Goal: Task Accomplishment & Management: Manage account settings

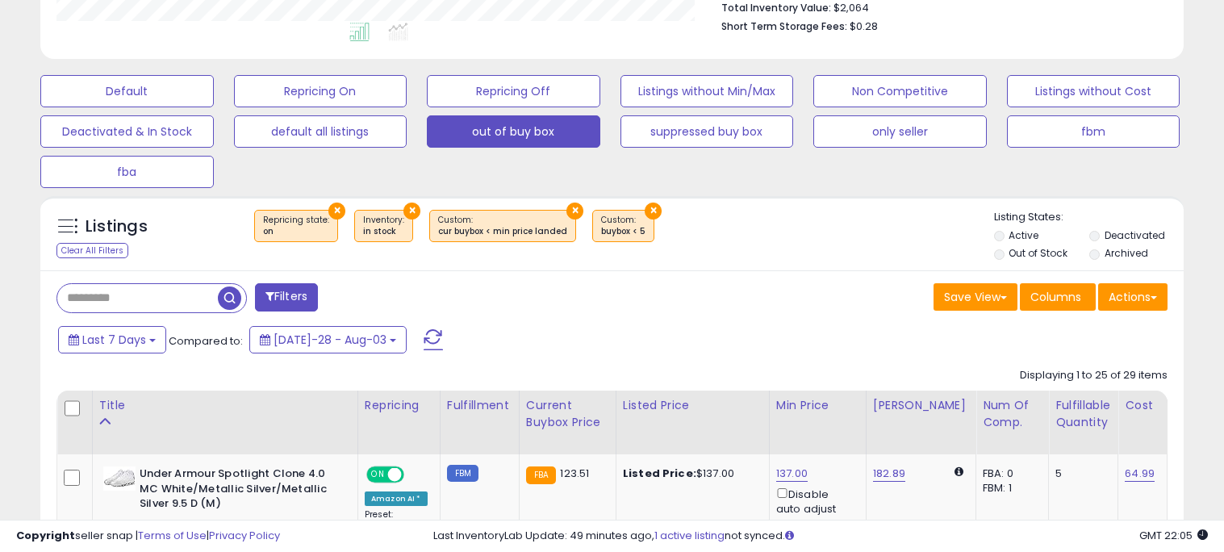
scroll to position [452, 0]
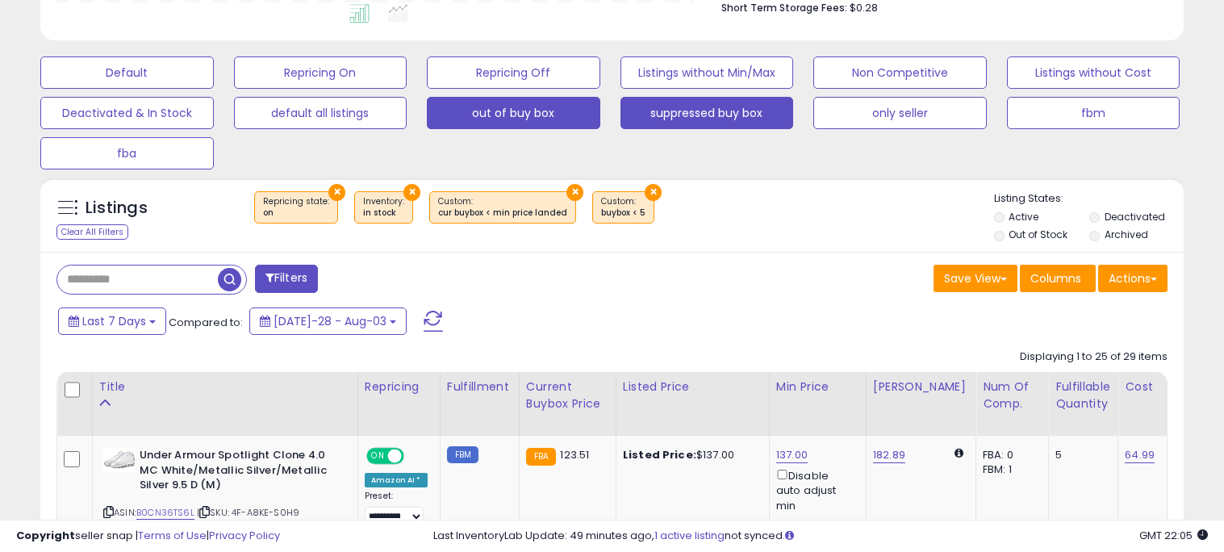
click at [214, 89] on button "suppressed buy box" at bounding box center [126, 72] width 173 height 32
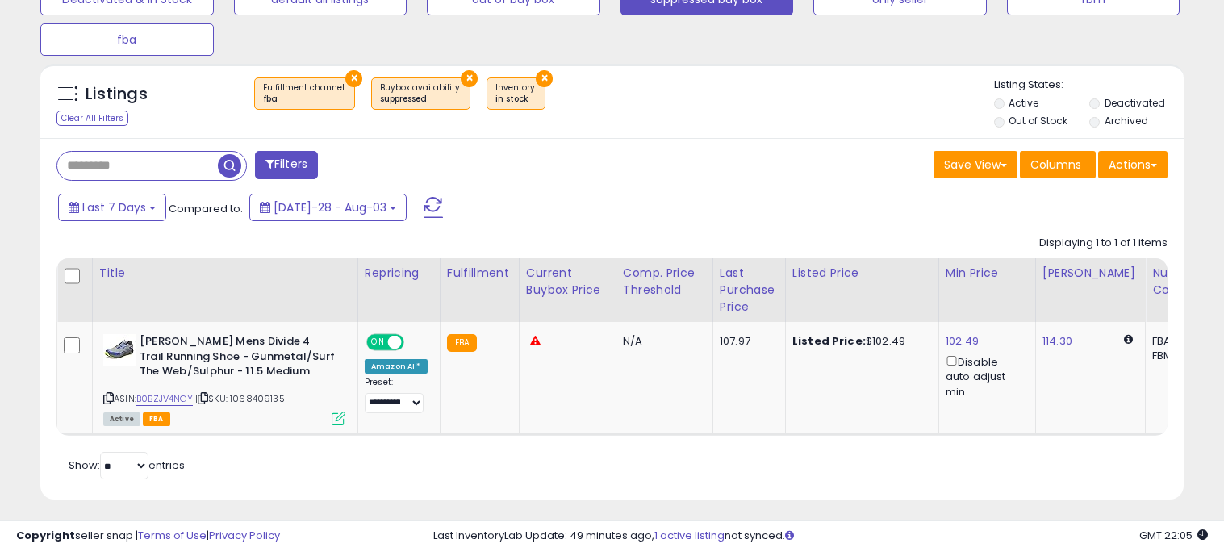
scroll to position [574, 0]
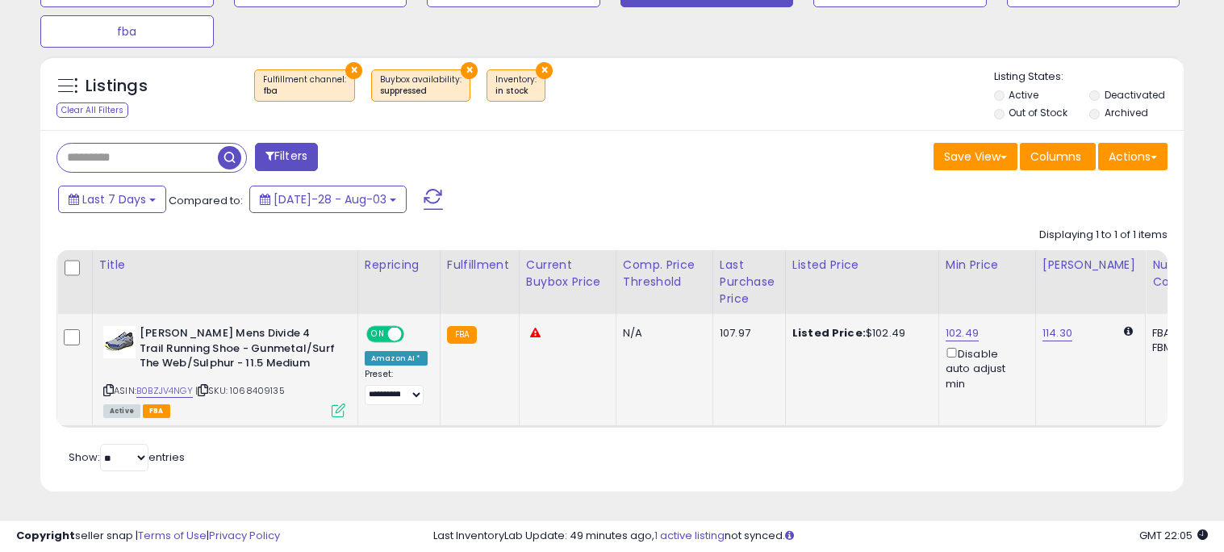
click at [343, 408] on icon at bounding box center [339, 410] width 14 height 14
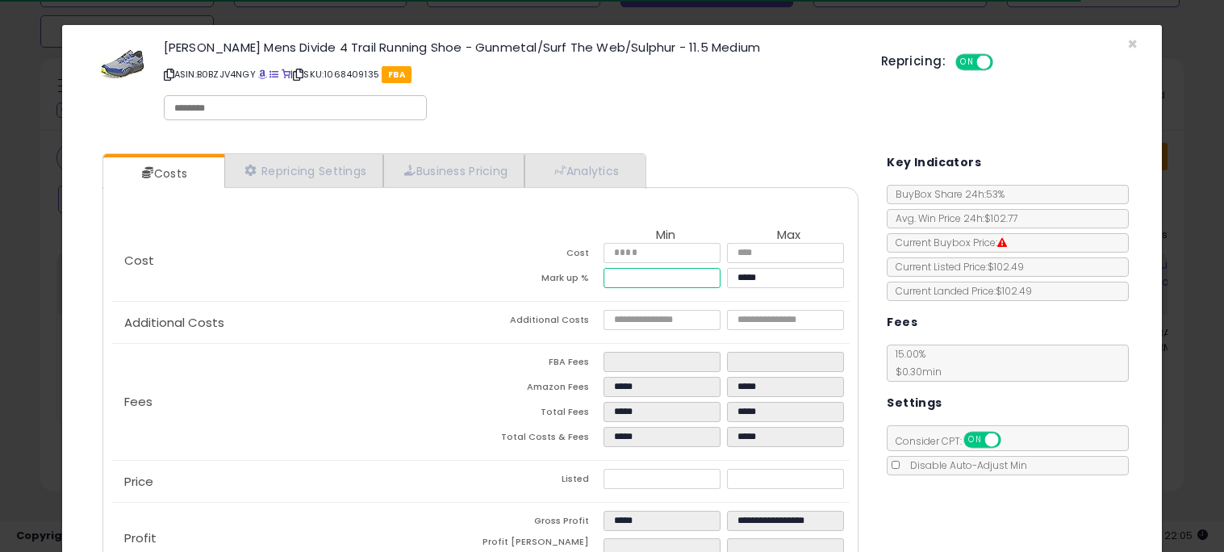
click at [633, 268] on input "*****" at bounding box center [662, 278] width 117 height 20
click at [419, 259] on p "Cost" at bounding box center [296, 260] width 370 height 13
type input "*****"
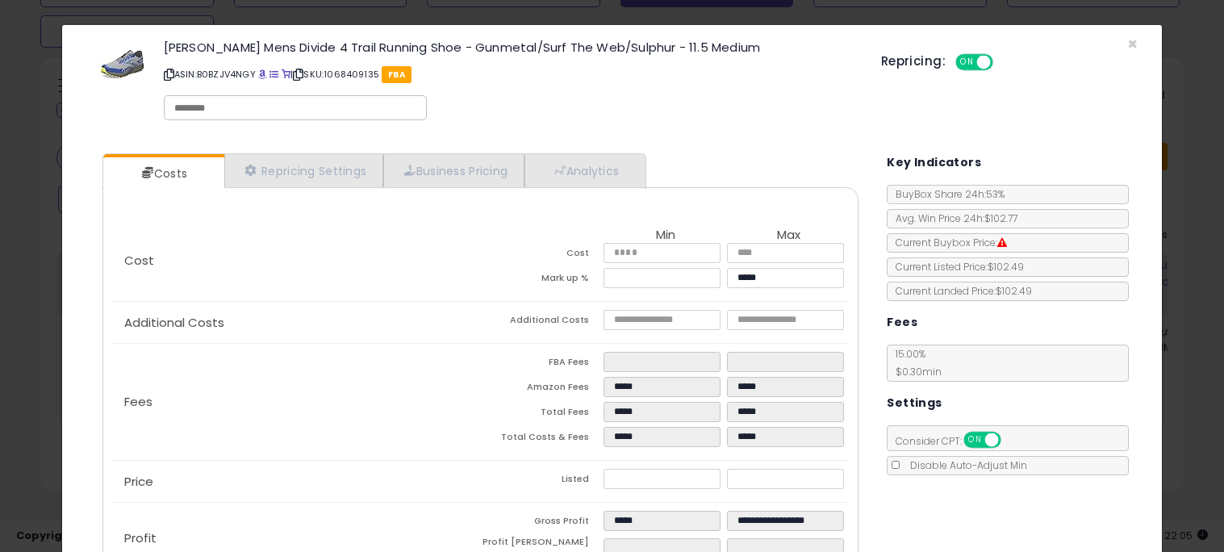
type input "*****"
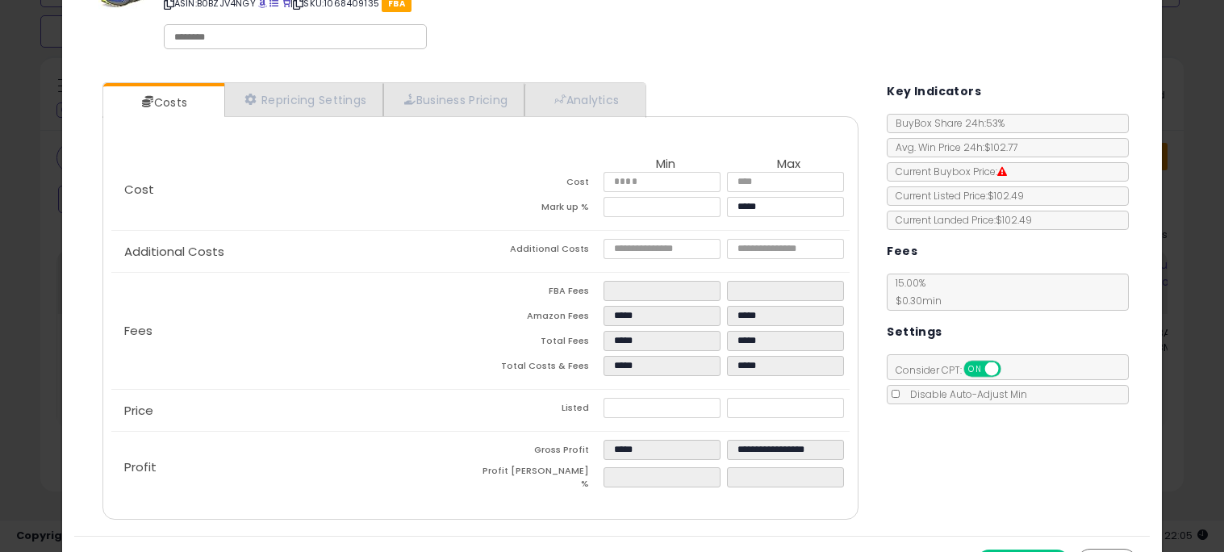
scroll to position [102, 0]
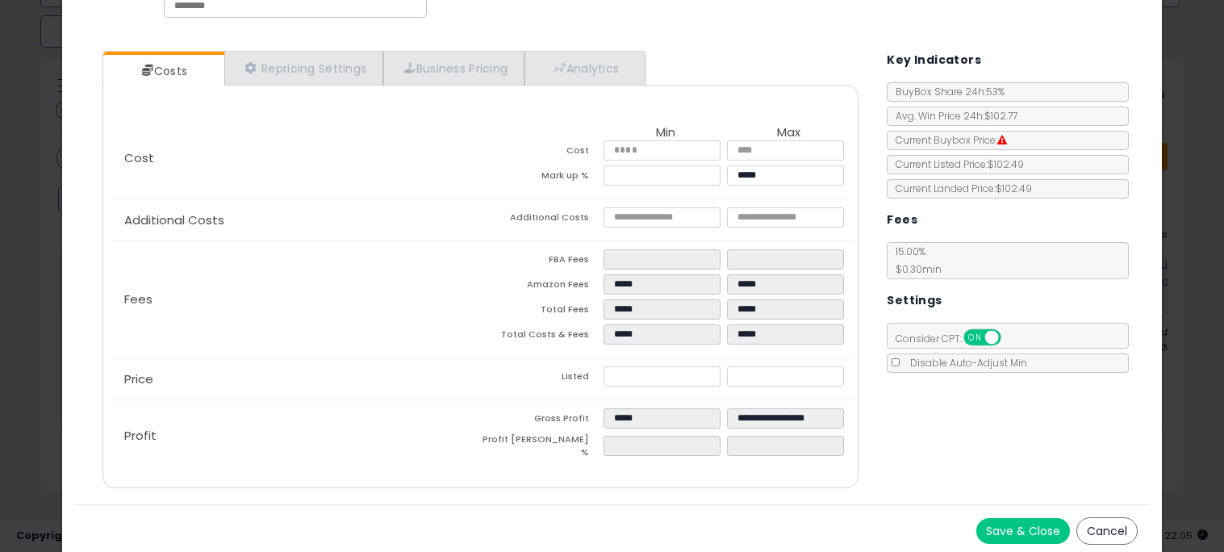
click at [1006, 511] on div "Save & Close Cancel" at bounding box center [612, 530] width 1076 height 52
click at [1007, 518] on button "Save & Close" at bounding box center [1023, 531] width 94 height 26
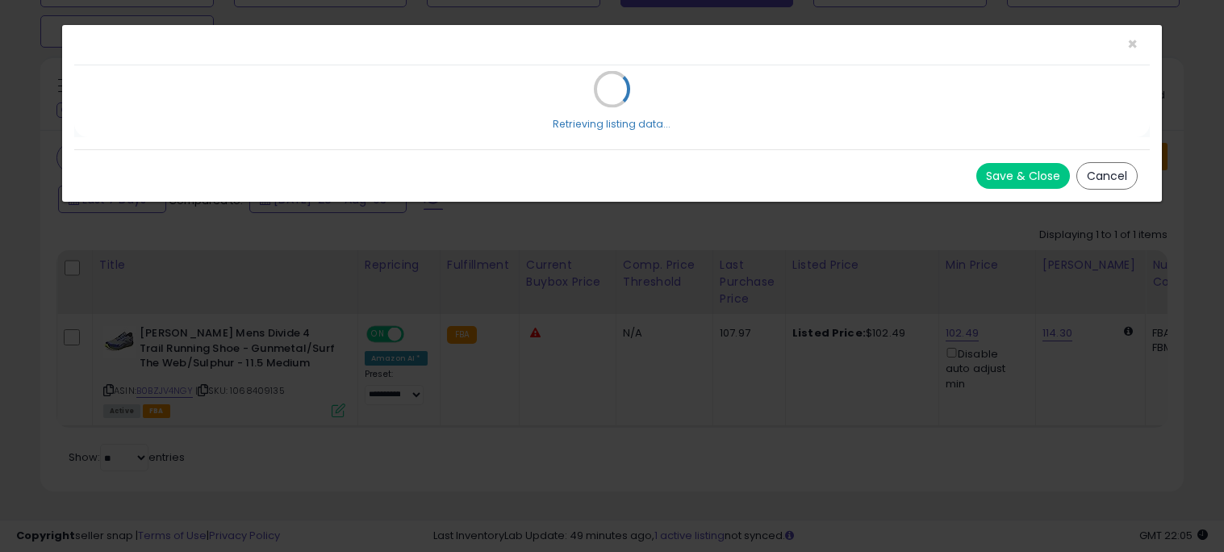
scroll to position [0, 0]
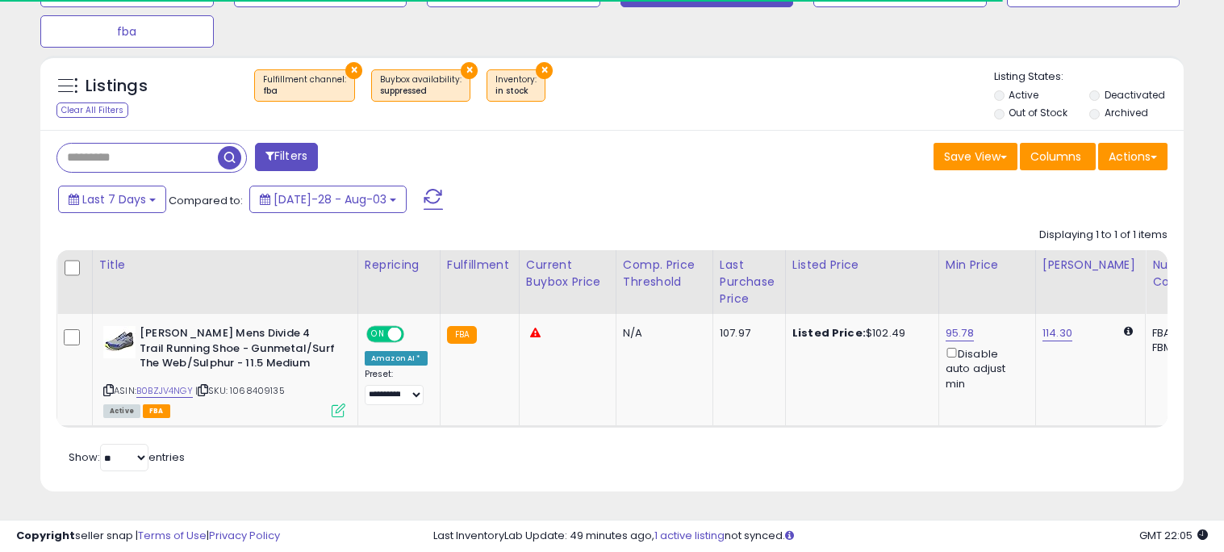
click at [516, 200] on div "Last 7 Days Compared to: [DATE]-28 - Aug-03" at bounding box center [471, 201] width 834 height 36
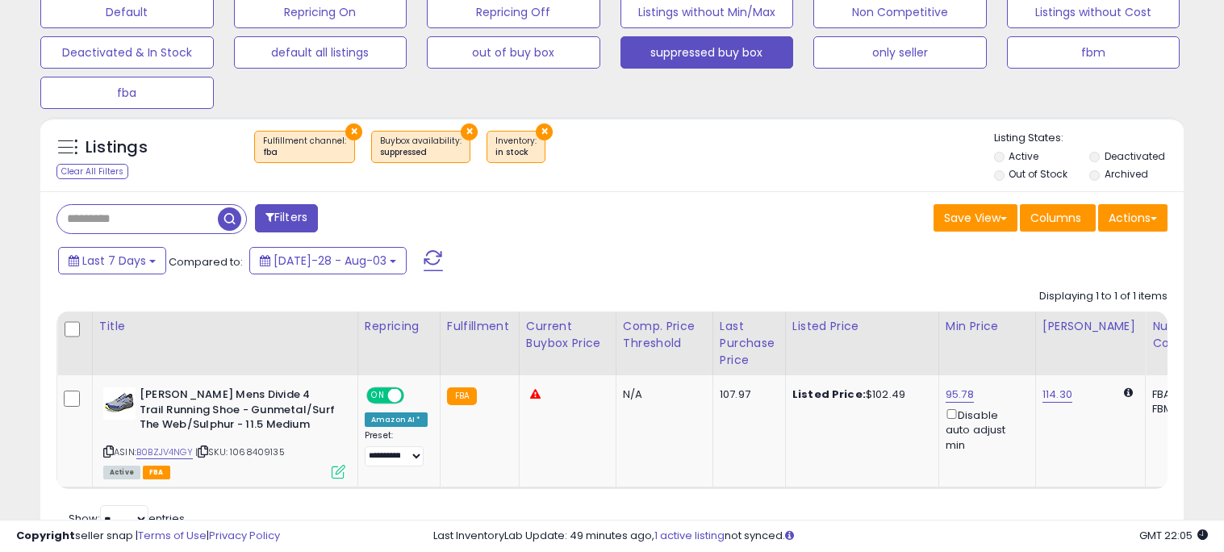
scroll to position [509, 0]
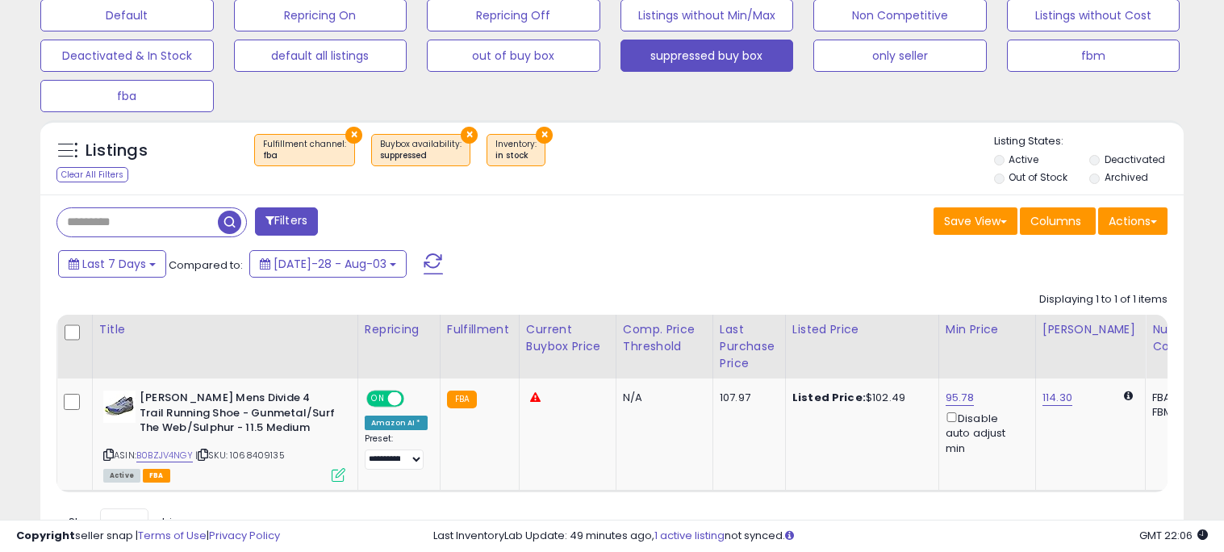
click at [345, 127] on button "×" at bounding box center [353, 135] width 17 height 17
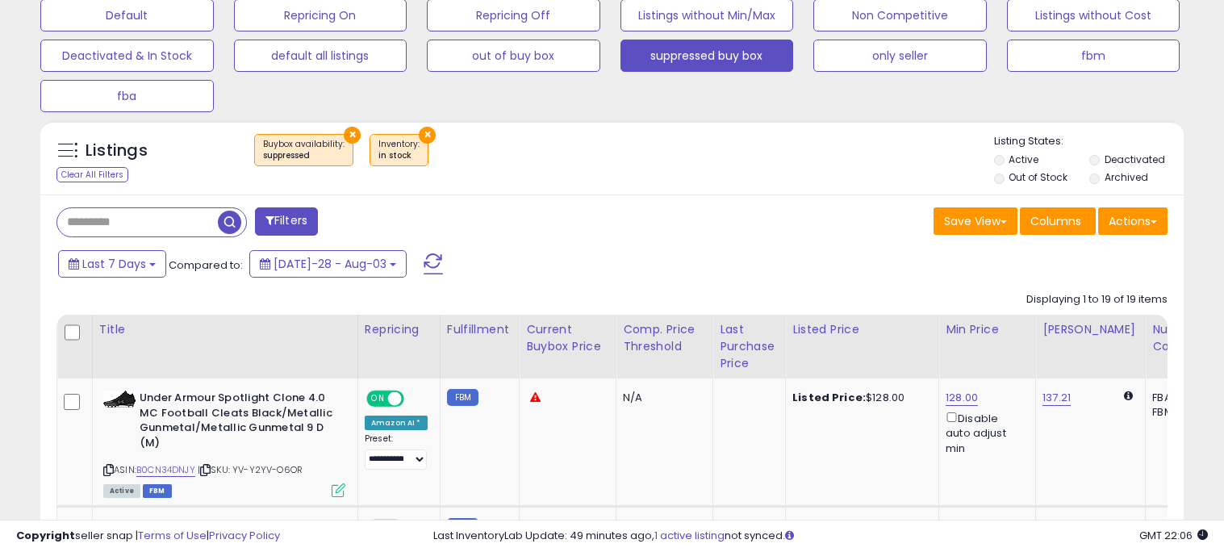
scroll to position [330, 662]
click at [758, 176] on div "× Buybox availability : suppressed × in stock" at bounding box center [613, 156] width 759 height 45
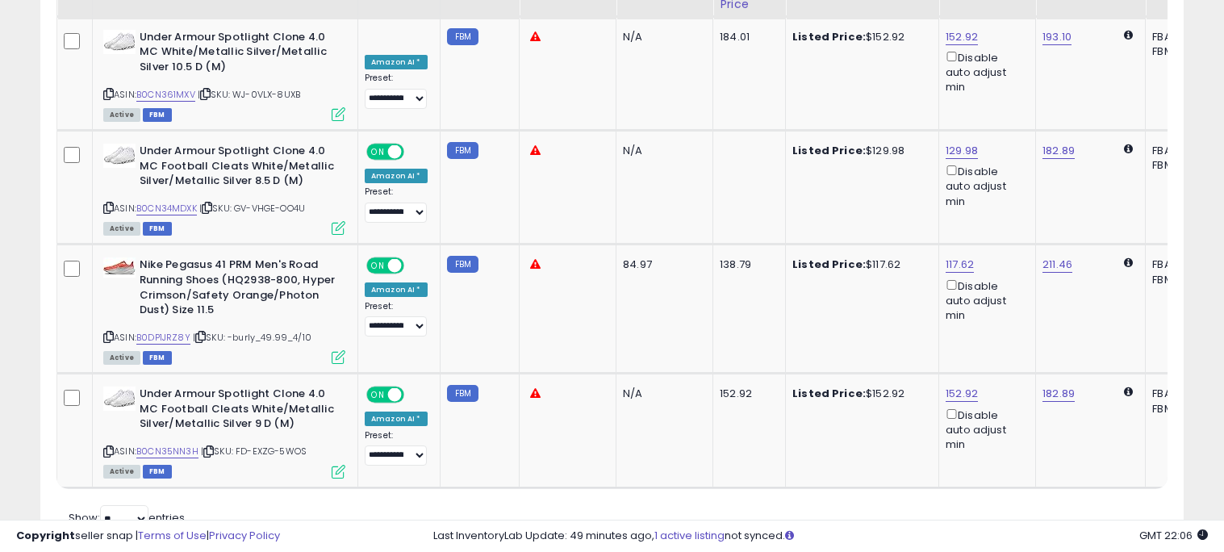
scroll to position [2720, 0]
